Goal: Book appointment/travel/reservation

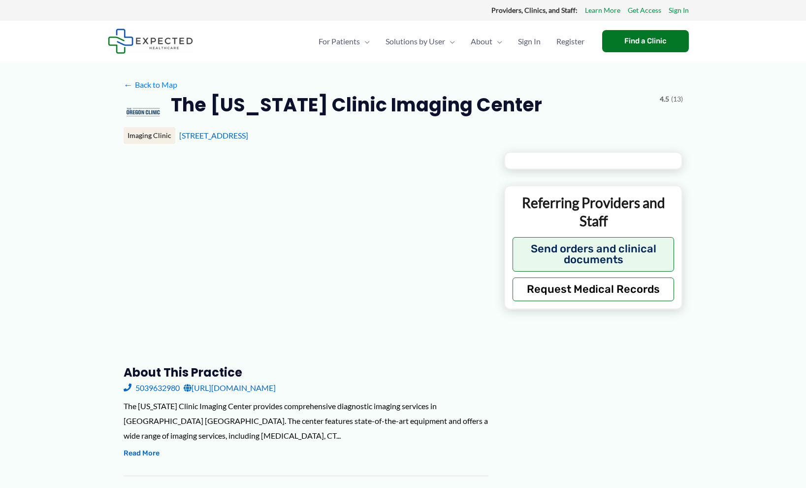
type input "**********"
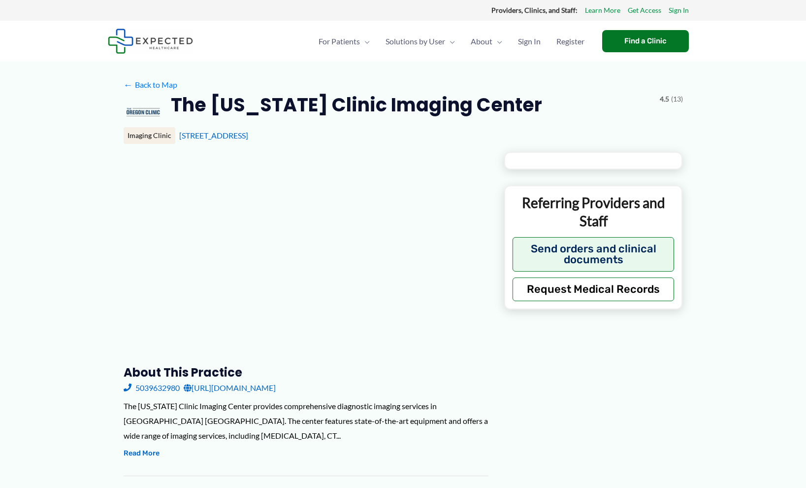
type input "**********"
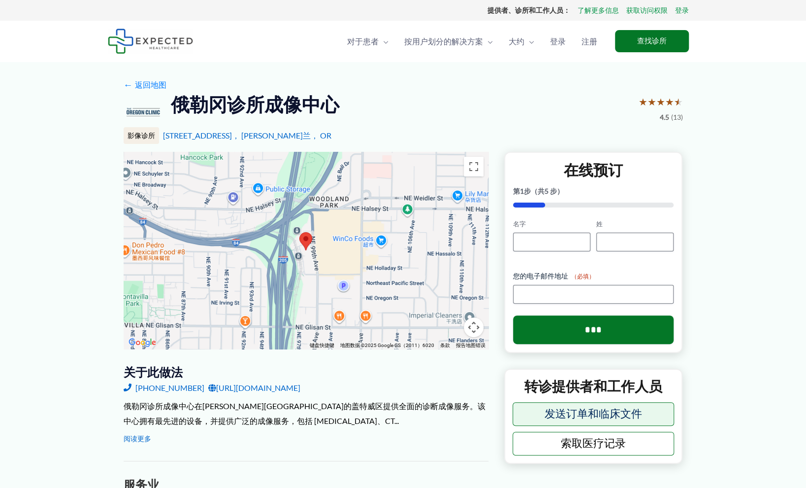
click at [275, 388] on font "[URL][DOMAIN_NAME]" at bounding box center [258, 387] width 84 height 9
